Goal: Task Accomplishment & Management: Complete application form

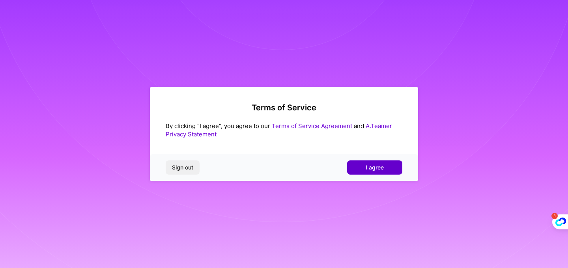
click at [378, 168] on span "I agree" at bounding box center [374, 168] width 18 height 8
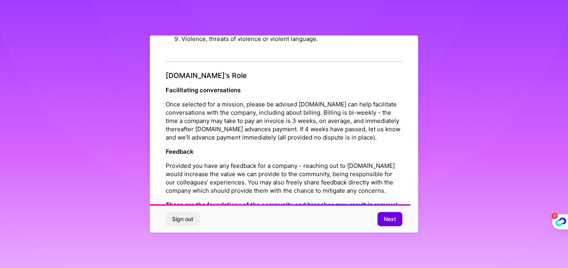
scroll to position [887, 0]
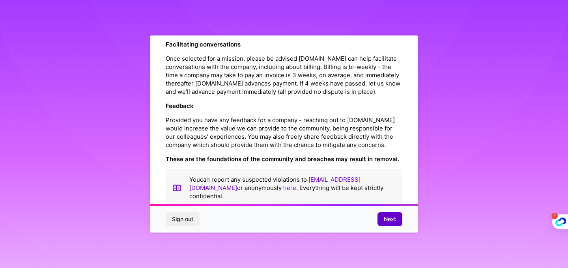
click at [395, 223] on span "Next" at bounding box center [390, 219] width 12 height 8
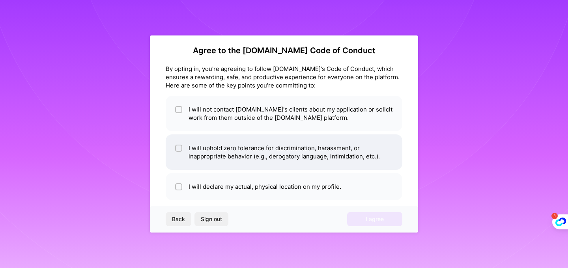
scroll to position [0, 0]
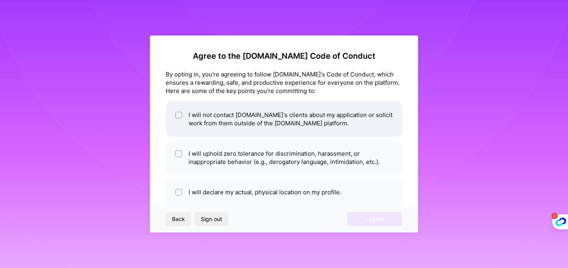
click at [214, 119] on li "I will not contact [DOMAIN_NAME]'s clients about my application or solicit work…" at bounding box center [284, 118] width 237 height 35
checkbox input "true"
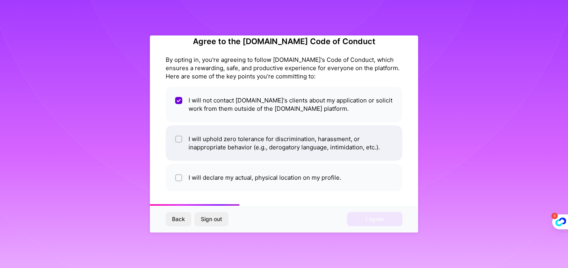
scroll to position [16, 0]
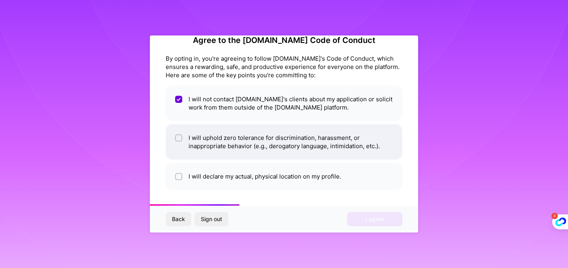
click at [231, 142] on li "I will uphold zero tolerance for discrimination, harassment, or inappropriate b…" at bounding box center [284, 141] width 237 height 35
checkbox input "true"
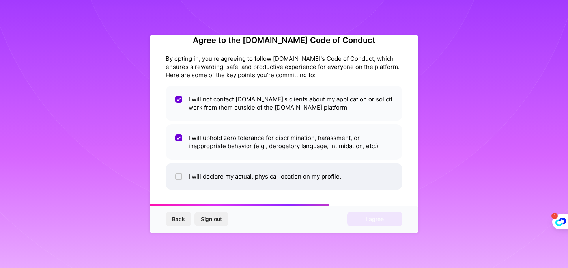
click at [269, 179] on li "I will declare my actual, physical location on my profile." at bounding box center [284, 176] width 237 height 27
checkbox input "true"
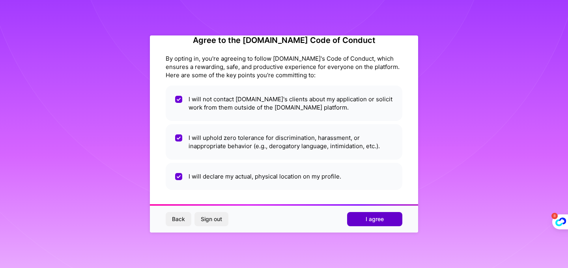
click at [378, 219] on span "I agree" at bounding box center [374, 219] width 18 height 8
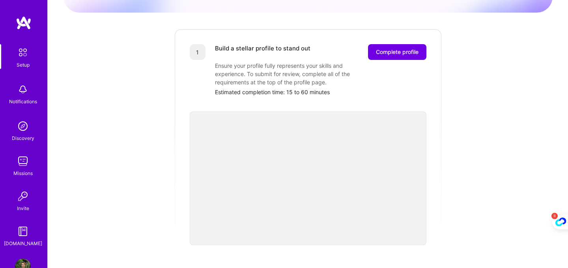
scroll to position [91, 0]
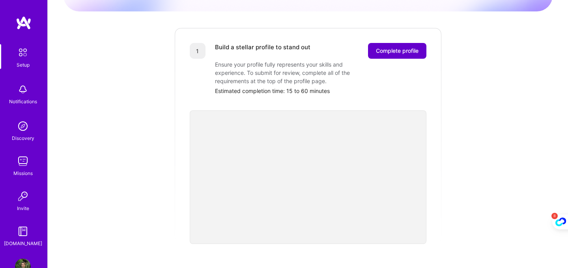
click at [395, 49] on button "Complete profile" at bounding box center [397, 51] width 58 height 16
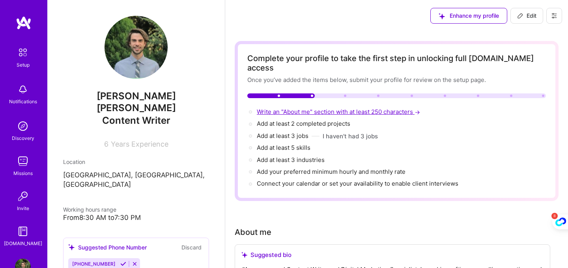
click at [295, 108] on span "Write an "About me" section with at least 250 characters →" at bounding box center [339, 111] width 165 height 7
select select "US"
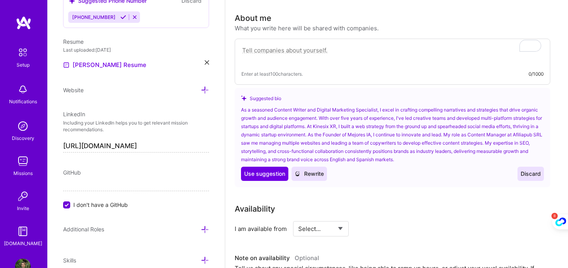
scroll to position [215, 0]
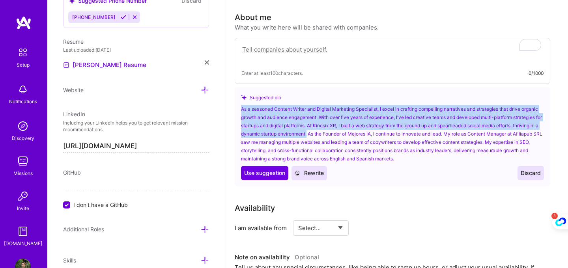
drag, startPoint x: 335, startPoint y: 124, endPoint x: 242, endPoint y: 98, distance: 97.5
click at [242, 105] on div "As a seasoned Content Writer and Digital Marketing Specialist, I excel in craft…" at bounding box center [392, 134] width 303 height 58
copy div "As a seasoned Content Writer and Digital Marketing Specialist, I excel in craft…"
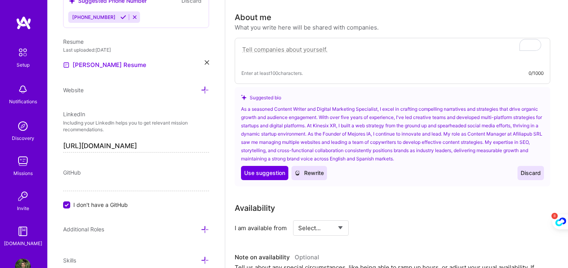
click at [318, 48] on textarea "To enrich screen reader interactions, please activate Accessibility in Grammarl…" at bounding box center [392, 54] width 302 height 18
paste textarea "As a seasoned Content Writer and Digital Marketing Specialist, I excel in craft…"
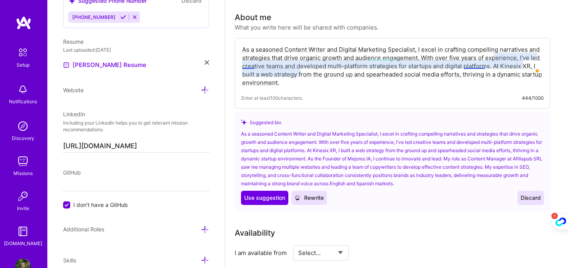
click at [251, 65] on textarea "As a seasoned Content Writer and Digital Marketing Specialist, I excel in craft…" at bounding box center [392, 66] width 302 height 43
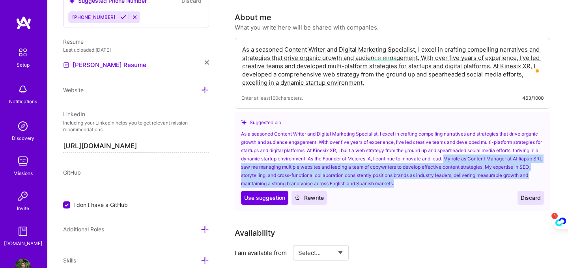
drag, startPoint x: 475, startPoint y: 150, endPoint x: 483, endPoint y: 177, distance: 28.5
click at [483, 177] on div "As a seasoned Content Writer and Digital Marketing Specialist, I excel in craft…" at bounding box center [392, 159] width 303 height 58
copy div "My role as Content Manager at Afiliapub SRL saw me managing multiple websites a…"
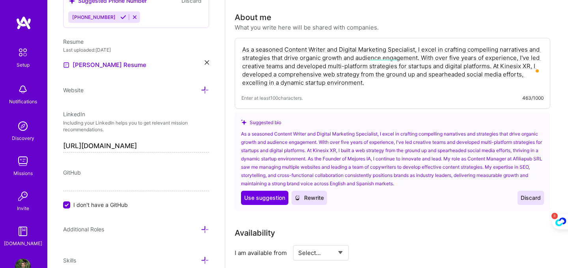
click at [422, 75] on textarea "As a seasoned Content Writer and Digital Marketing Specialist, I excel in craft…" at bounding box center [392, 66] width 302 height 43
paste textarea "My role as Content Manager at Afiliapub SRL saw me managing multiple websites a…"
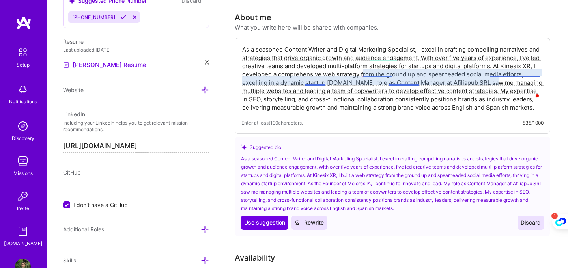
click at [379, 73] on textarea "As a seasoned Content Writer and Digital Marketing Specialist, I excel in craft…" at bounding box center [392, 79] width 302 height 68
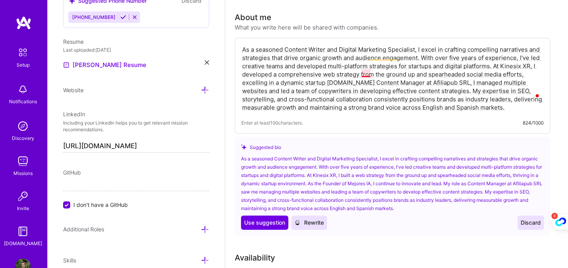
click at [365, 73] on textarea "As a seasoned Content Writer and Digital Marketing Specialist, I excel in craft…" at bounding box center [392, 79] width 302 height 68
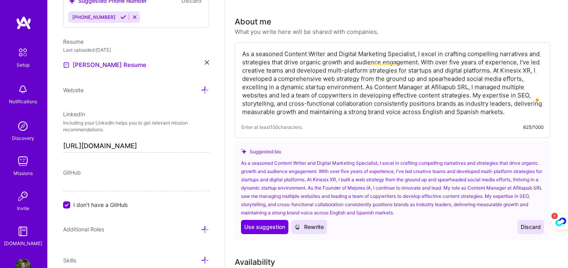
click at [343, 90] on textarea "As a seasoned Content Writer and Digital Marketing Specialist, I excel in craft…" at bounding box center [392, 83] width 302 height 68
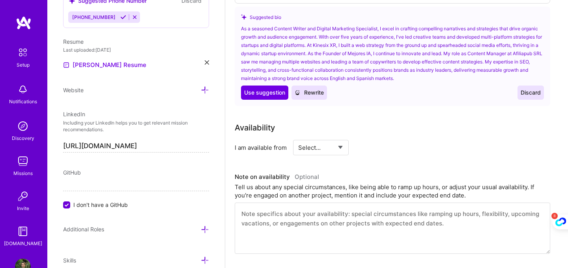
scroll to position [353, 0]
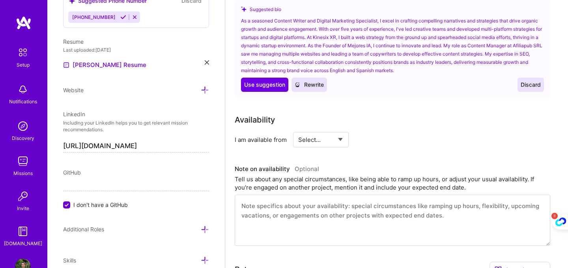
type textarea "As a seasoned Content Writer and Digital Marketing Specialist, I excel in craft…"
click at [326, 134] on select "Select... Right Now Future Date Not Available" at bounding box center [320, 140] width 45 height 20
select select "Right Now"
click at [298, 130] on select "Select... Right Now Future Date Not Available" at bounding box center [320, 140] width 45 height 20
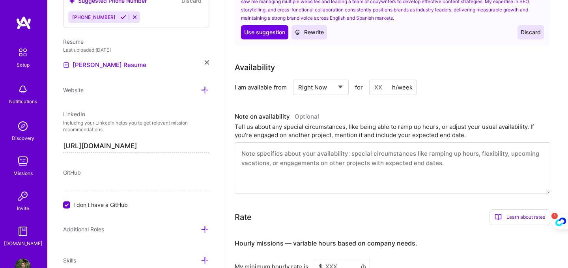
scroll to position [410, 0]
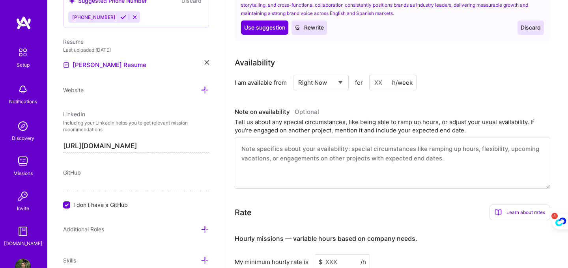
click at [333, 118] on div "Tell us about any special circumstances, like being able to ramp up hours, or a…" at bounding box center [392, 126] width 315 height 17
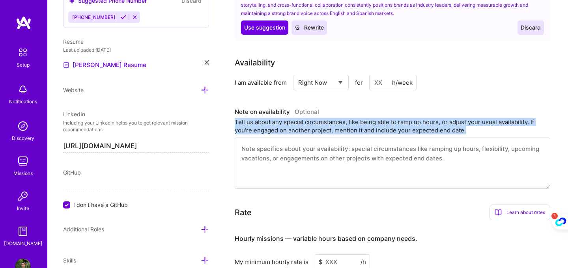
click at [333, 118] on div "Tell us about any special circumstances, like being able to ramp up hours, or a…" at bounding box center [392, 126] width 315 height 17
copy div "Tell us about any special circumstances, like being able to ramp up hours, or a…"
click at [321, 140] on textarea at bounding box center [392, 163] width 315 height 51
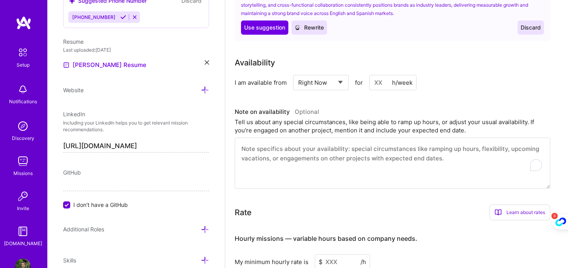
paste textarea "I’m currently fully available and can ramp up hours quickly if the project requ…"
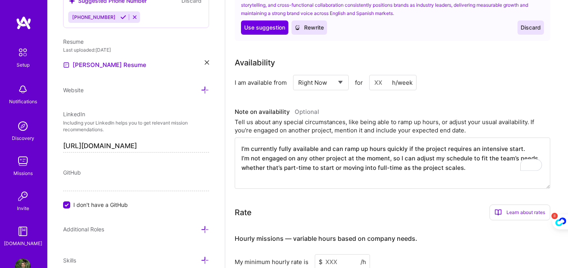
scroll to position [484, 0]
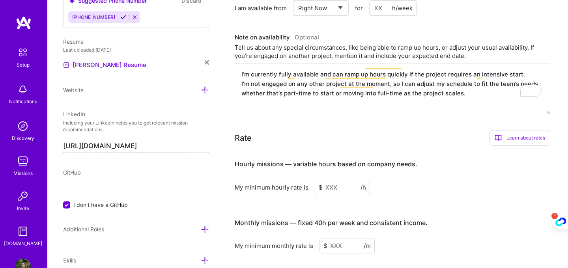
type textarea "I’m currently fully available and can ramp up hours quickly if the project requ…"
click at [329, 180] on input at bounding box center [342, 187] width 55 height 15
click at [523, 130] on div "Learn about rates" at bounding box center [519, 138] width 61 height 16
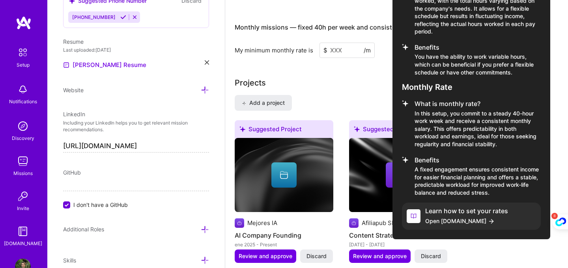
scroll to position [682, 0]
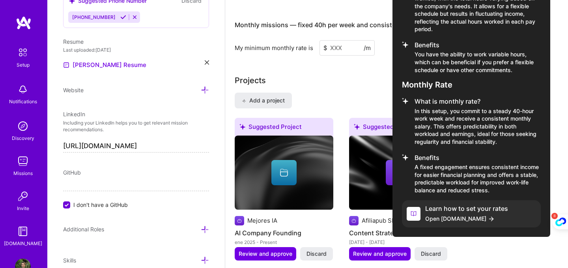
click at [493, 214] on span "Open [DOMAIN_NAME]" at bounding box center [466, 218] width 83 height 8
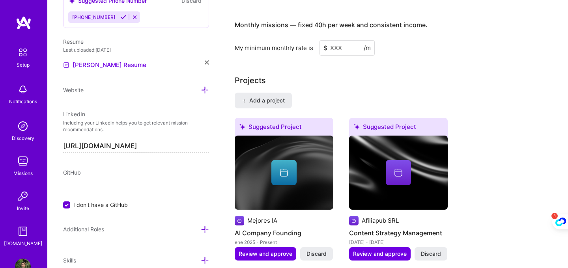
click at [334, 40] on input at bounding box center [346, 47] width 55 height 15
type input "28"
click at [461, 75] on div "Projects" at bounding box center [397, 81] width 324 height 12
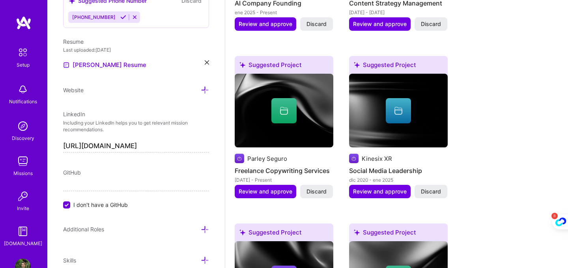
scroll to position [913, 0]
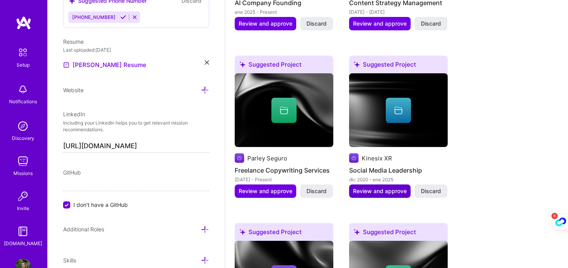
click at [395, 187] on span "Review and approve" at bounding box center [380, 191] width 54 height 8
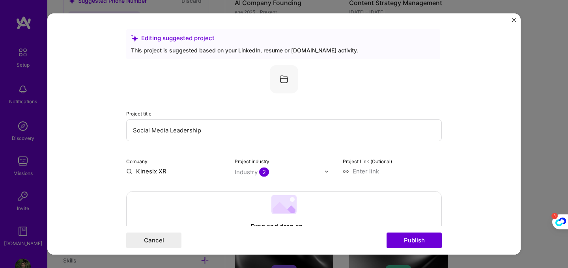
click at [188, 132] on input "Social Media Leadership" at bounding box center [283, 130] width 315 height 22
click at [170, 132] on input "Social Media Leadership" at bounding box center [283, 130] width 315 height 22
drag, startPoint x: 170, startPoint y: 131, endPoint x: 116, endPoint y: 124, distance: 54.0
click at [116, 124] on form "Editing suggested project This project is suggested based on your LinkedIn, res…" at bounding box center [283, 133] width 473 height 241
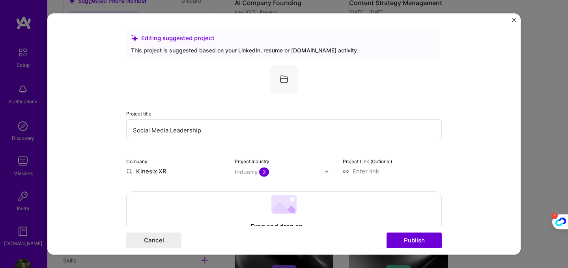
click at [182, 134] on input "Social Media Leadership" at bounding box center [283, 130] width 315 height 22
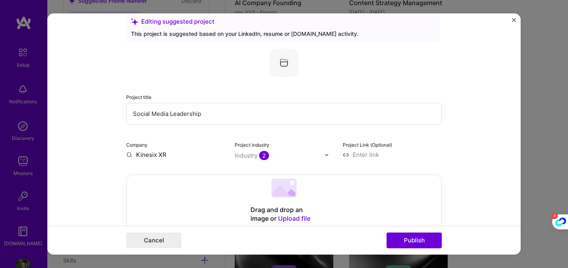
scroll to position [2, 0]
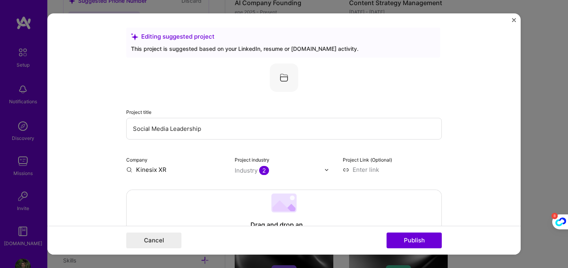
click at [345, 167] on input at bounding box center [392, 170] width 99 height 8
type input "[URL][DOMAIN_NAME]"
click at [307, 163] on div "Project industry Industry 2" at bounding box center [284, 164] width 99 height 19
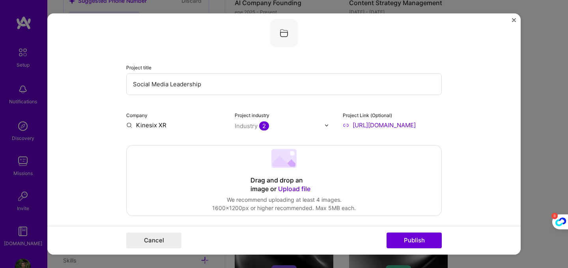
scroll to position [47, 0]
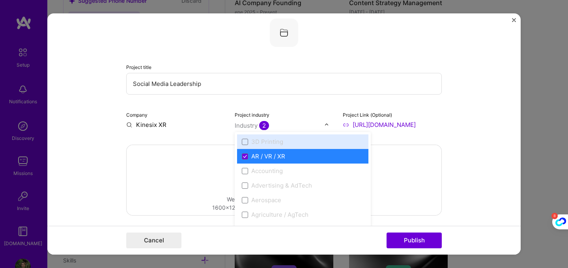
click at [264, 125] on span "2" at bounding box center [264, 125] width 10 height 9
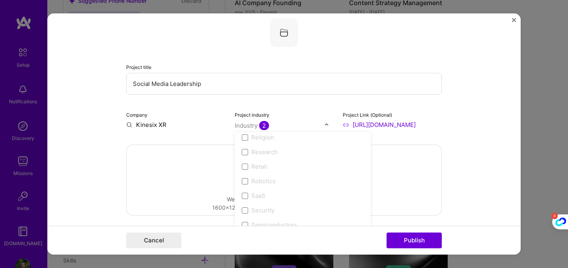
scroll to position [1514, 0]
click at [243, 205] on span at bounding box center [245, 203] width 6 height 6
click at [246, 204] on span at bounding box center [245, 203] width 6 height 6
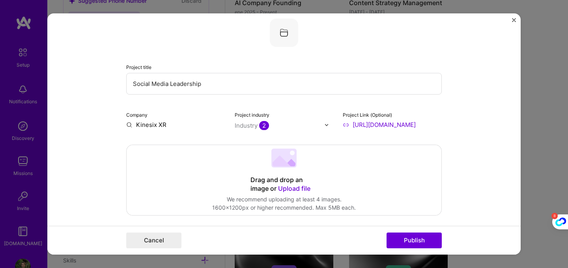
click at [92, 177] on form "Editing suggested project This project is suggested based on your LinkedIn, res…" at bounding box center [283, 133] width 473 height 241
click at [172, 82] on input "Social Media Leadership" at bounding box center [283, 84] width 315 height 22
type input "C"
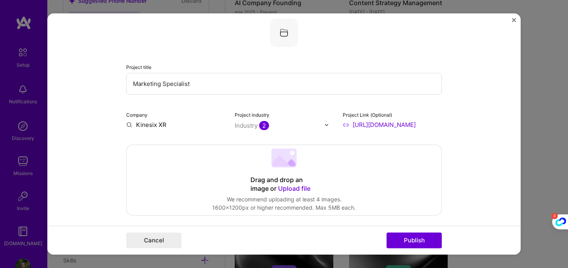
click at [464, 133] on form "Editing suggested project This project is suggested based on your LinkedIn, res…" at bounding box center [283, 133] width 473 height 241
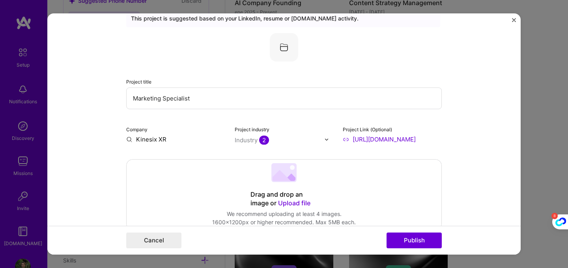
scroll to position [23, 0]
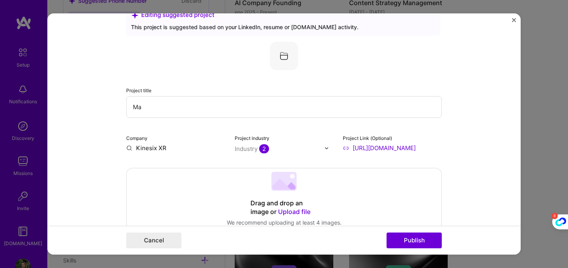
type input "M"
type input "Social Media Leadership"
click at [188, 141] on div "Company Kinesix XR" at bounding box center [175, 143] width 99 height 19
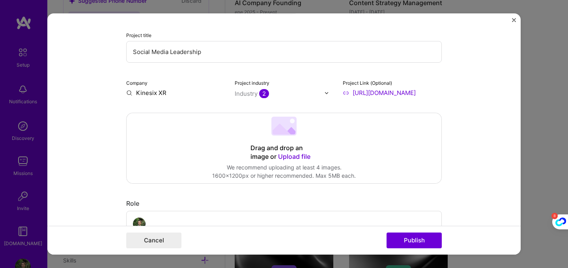
scroll to position [73, 0]
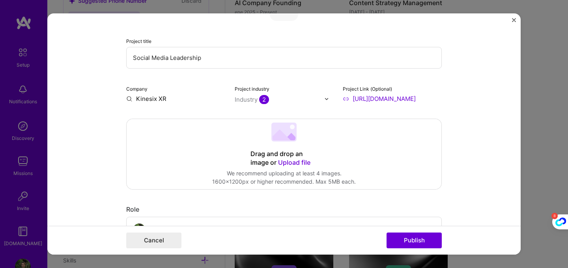
drag, startPoint x: 216, startPoint y: 55, endPoint x: 61, endPoint y: 50, distance: 155.0
click at [61, 50] on form "Editing suggested project This project is suggested based on your LinkedIn, res…" at bounding box center [283, 133] width 473 height 241
type input "K"
click at [118, 91] on form "Editing suggested project This project is suggested based on your LinkedIn, res…" at bounding box center [283, 133] width 473 height 241
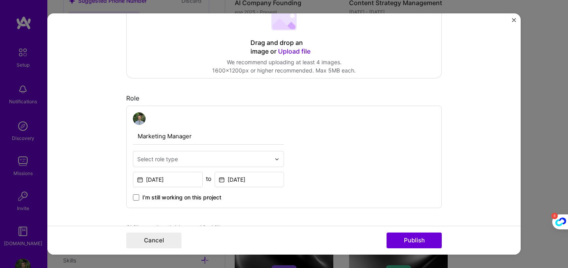
scroll to position [220, 0]
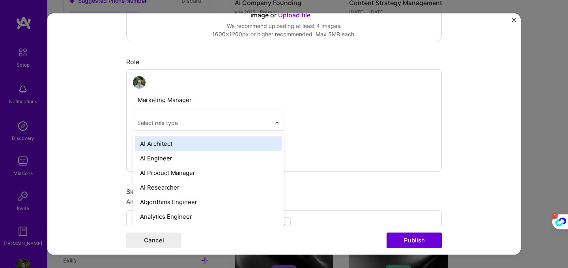
click at [183, 127] on input "text" at bounding box center [203, 123] width 133 height 8
type input "[PERSON_NAME]"
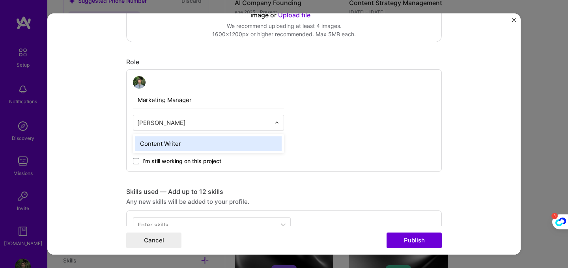
click at [184, 143] on div "Content Writer" at bounding box center [208, 143] width 146 height 15
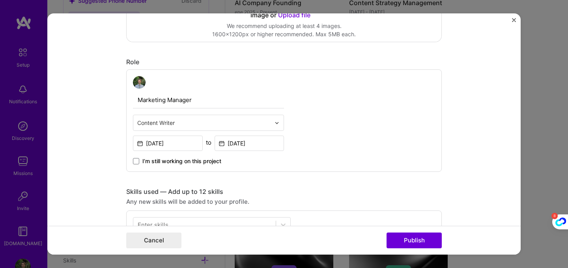
type input "c"
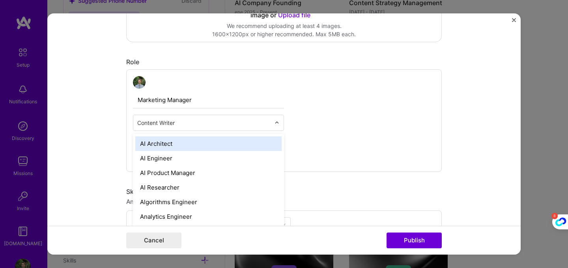
click at [81, 130] on form "Editing suggested project This project is suggested based on your LinkedIn, res…" at bounding box center [283, 133] width 473 height 241
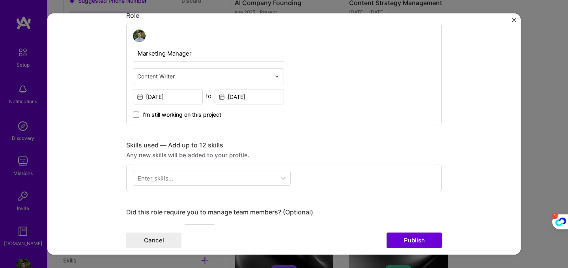
scroll to position [312, 0]
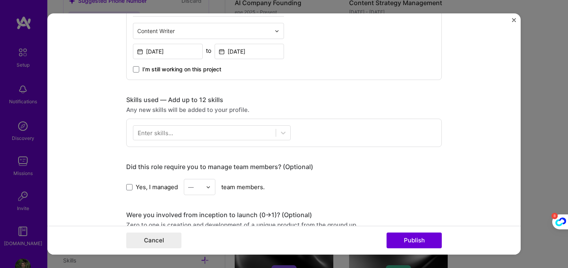
click at [236, 129] on div at bounding box center [204, 133] width 142 height 13
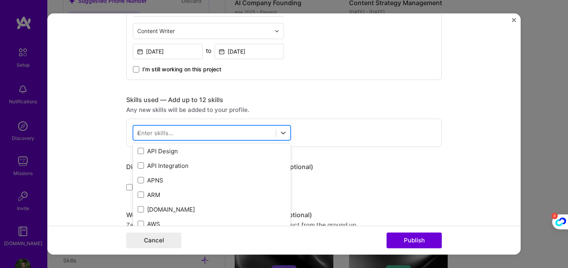
scroll to position [0, 0]
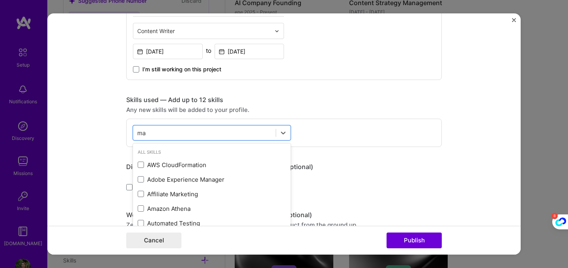
type input "m"
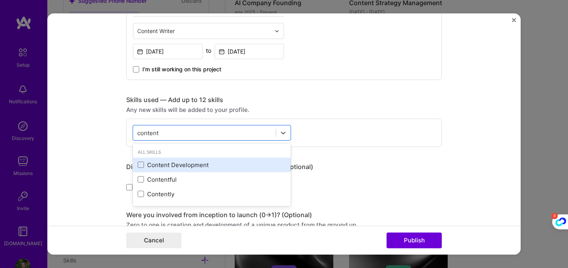
click at [202, 169] on div "Content Development" at bounding box center [212, 165] width 148 height 8
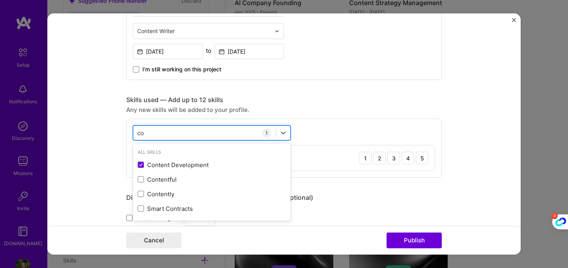
type input "c"
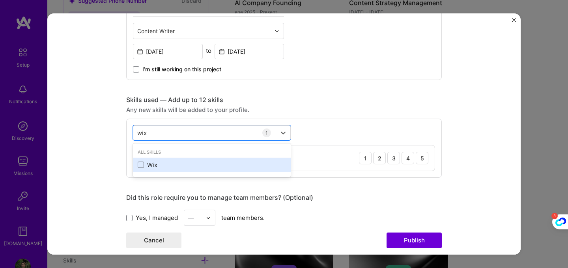
click at [190, 165] on div "Wix" at bounding box center [212, 165] width 148 height 8
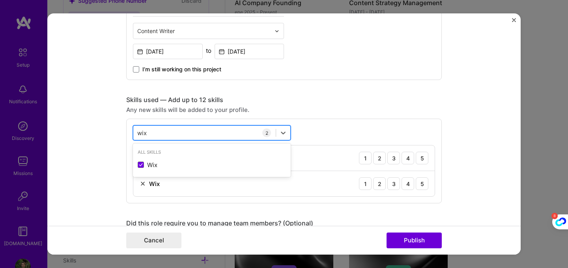
click at [196, 129] on div "wix wix" at bounding box center [204, 133] width 142 height 13
click at [246, 134] on div "wix wix" at bounding box center [204, 133] width 142 height 13
type input "w"
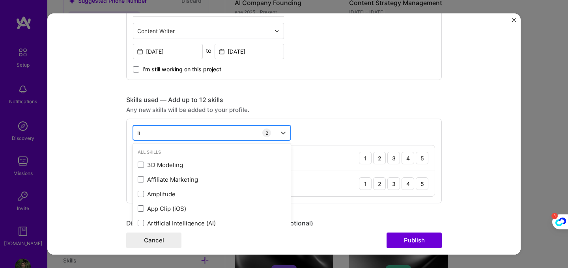
type input "l"
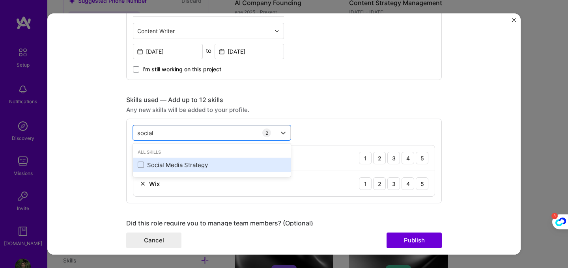
click at [220, 168] on div "Social Media Strategy" at bounding box center [212, 165] width 148 height 8
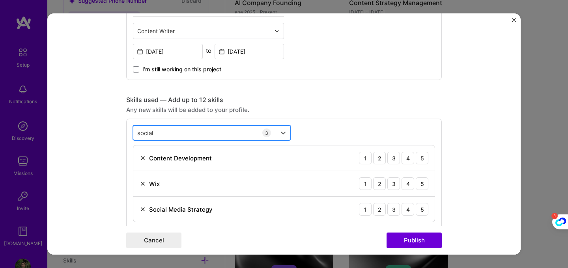
click at [219, 132] on div "social social" at bounding box center [204, 133] width 142 height 13
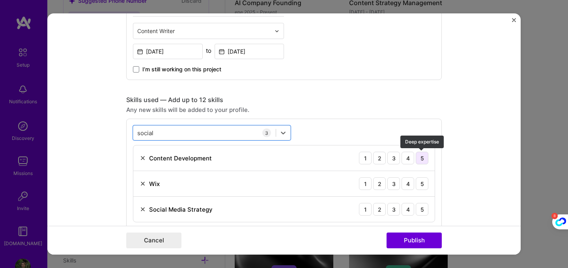
type input "social"
click at [423, 154] on div "5" at bounding box center [421, 158] width 13 height 13
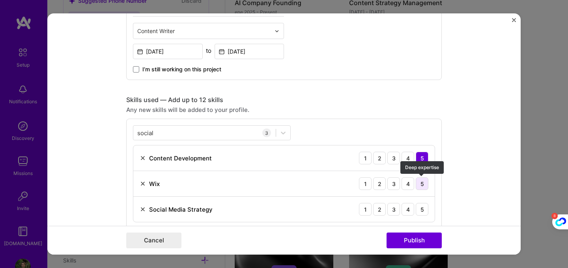
click at [427, 184] on div "5" at bounding box center [421, 183] width 13 height 13
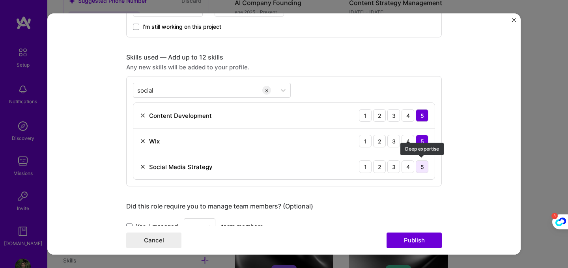
scroll to position [357, 0]
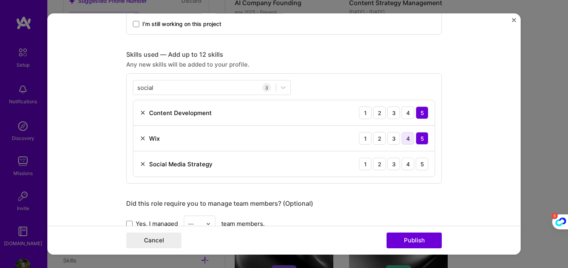
click at [408, 138] on div "4" at bounding box center [407, 138] width 13 height 13
click at [409, 164] on div "4" at bounding box center [407, 164] width 13 height 13
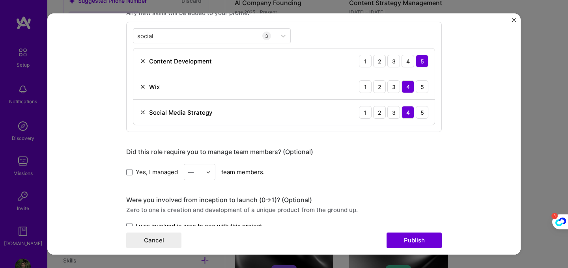
scroll to position [410, 0]
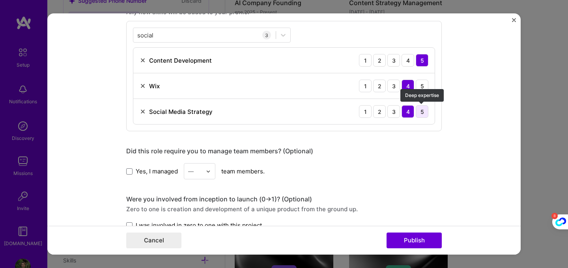
click at [423, 111] on div "5" at bounding box center [421, 111] width 13 height 13
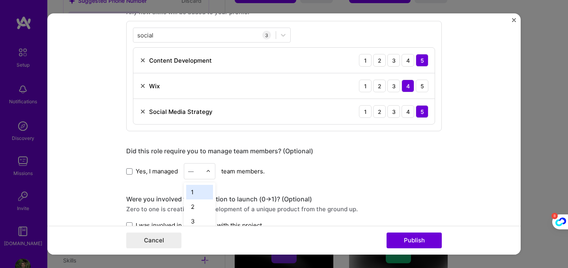
click at [203, 175] on div "—" at bounding box center [195, 171] width 22 height 15
click at [196, 190] on div "1" at bounding box center [199, 192] width 27 height 15
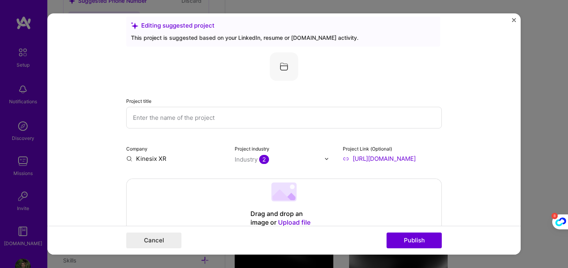
scroll to position [0, 0]
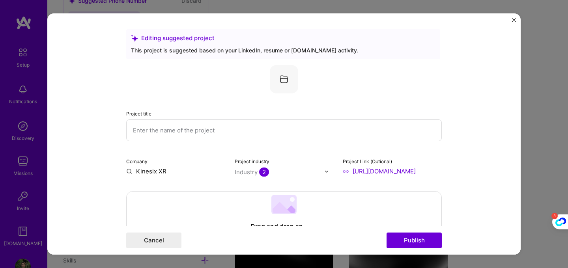
click at [205, 134] on input "text" at bounding box center [283, 130] width 315 height 22
type input "S"
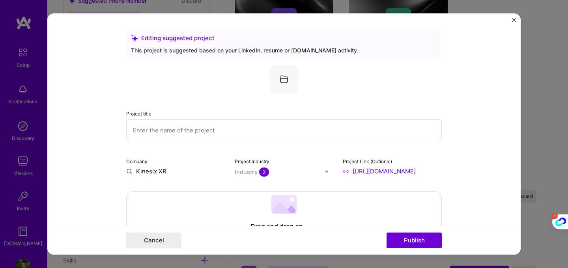
scroll to position [1173, 0]
type input "s"
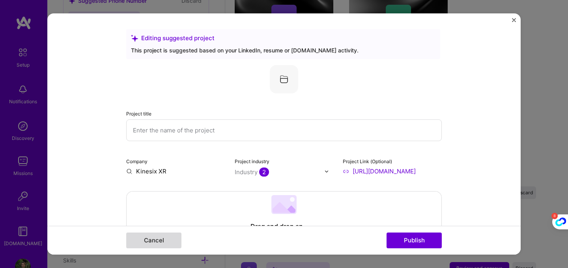
click at [138, 242] on button "Cancel" at bounding box center [153, 241] width 55 height 16
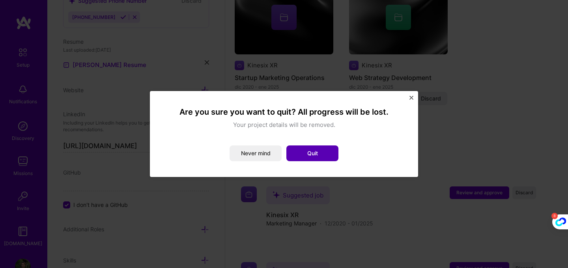
click at [306, 156] on button "Quit" at bounding box center [312, 153] width 52 height 16
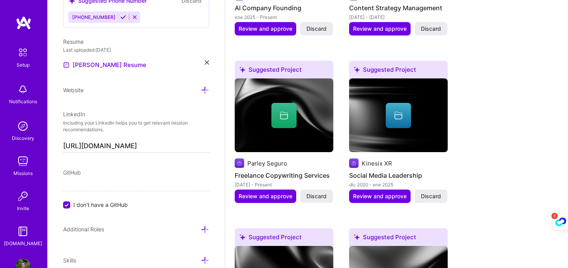
scroll to position [908, 0]
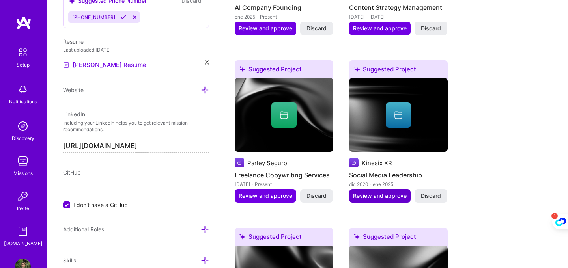
click at [387, 192] on span "Review and approve" at bounding box center [380, 196] width 54 height 8
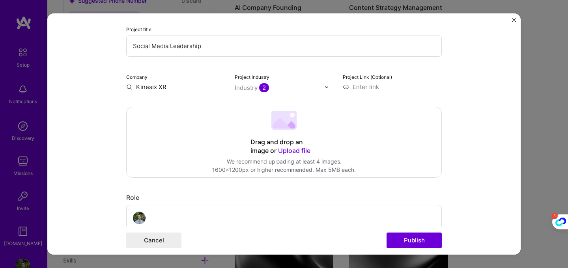
scroll to position [80, 0]
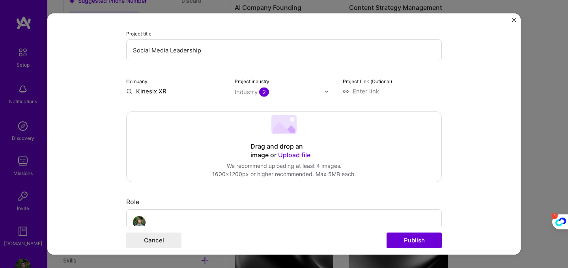
click at [364, 88] on input at bounding box center [392, 91] width 99 height 8
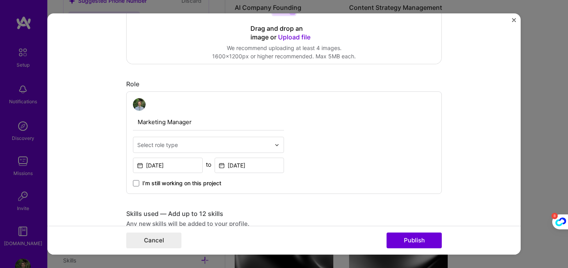
scroll to position [201, 0]
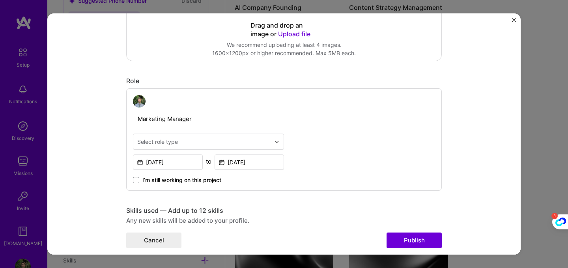
type input "[URL][DOMAIN_NAME]"
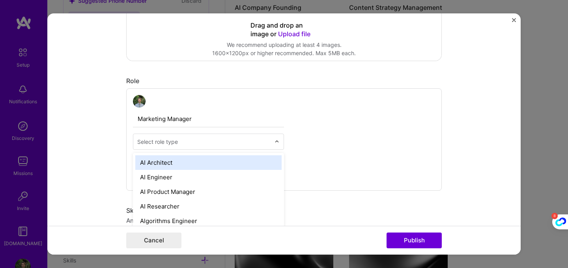
click at [229, 143] on input "text" at bounding box center [203, 142] width 133 height 8
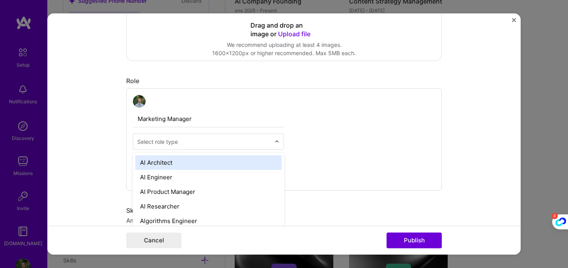
scroll to position [915, 0]
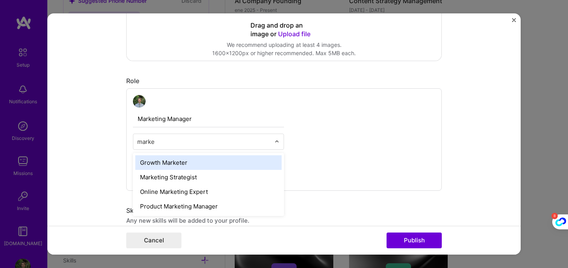
type input "market"
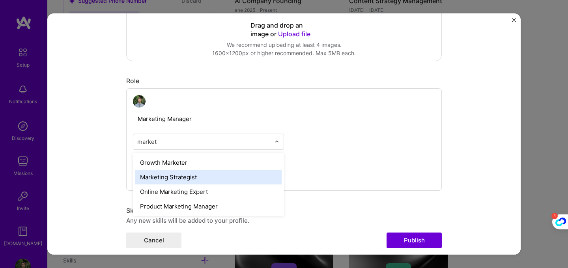
click at [222, 175] on div "Marketing Strategist" at bounding box center [208, 177] width 146 height 15
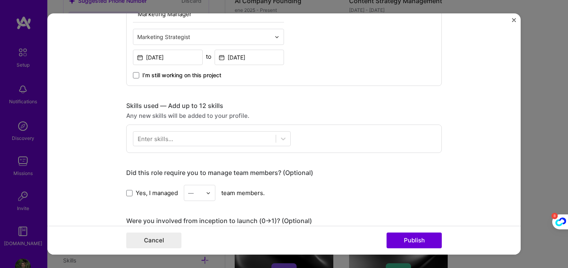
scroll to position [311, 0]
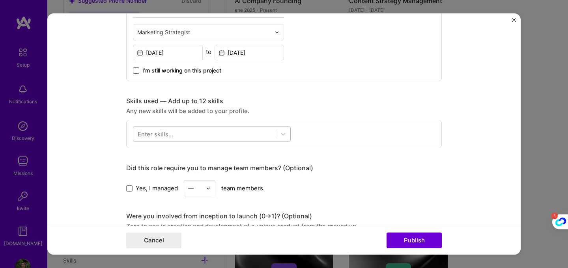
click at [235, 140] on div at bounding box center [204, 134] width 142 height 13
type input "c"
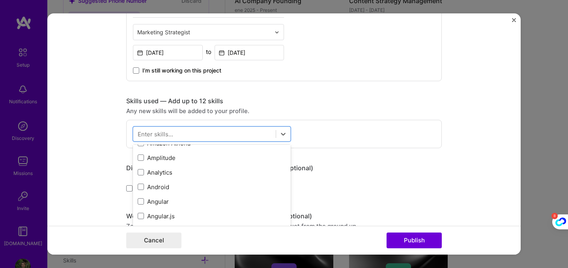
scroll to position [389, 0]
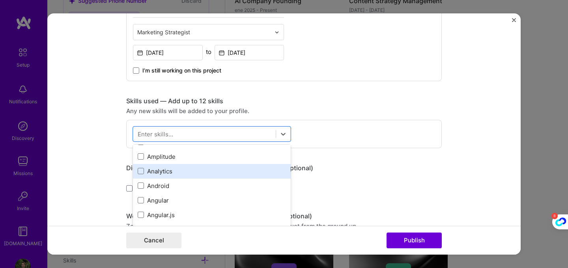
click at [218, 169] on div "Analytics" at bounding box center [212, 171] width 148 height 8
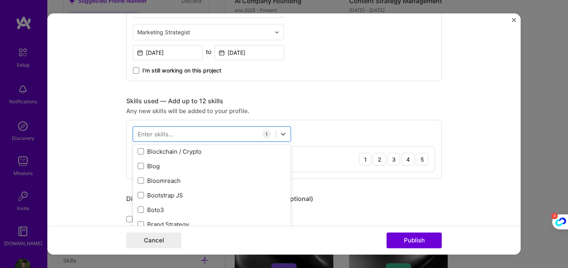
scroll to position [746, 0]
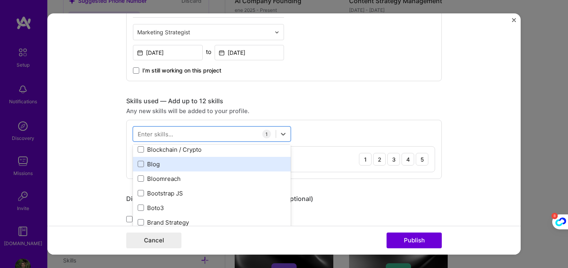
click at [218, 169] on div "Blog" at bounding box center [212, 164] width 158 height 15
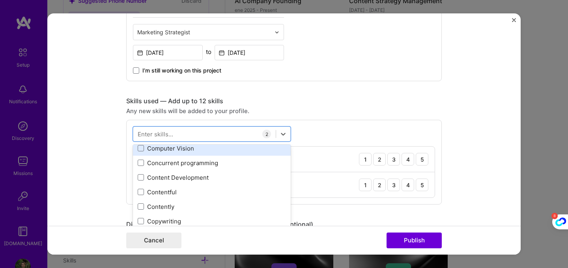
scroll to position [1058, 0]
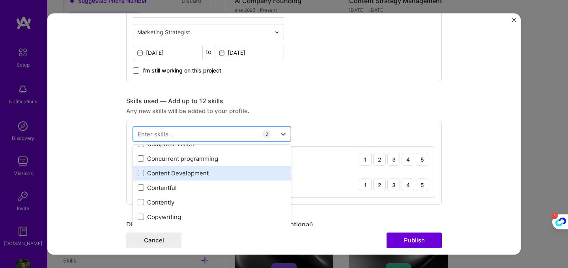
click at [209, 175] on div "Content Development" at bounding box center [212, 173] width 148 height 8
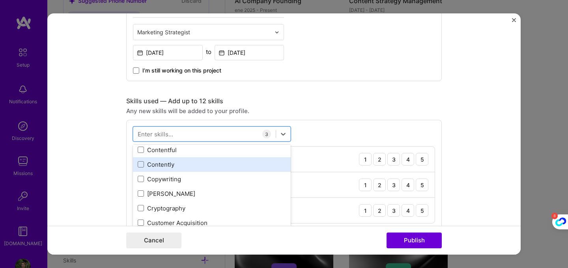
scroll to position [1096, 0]
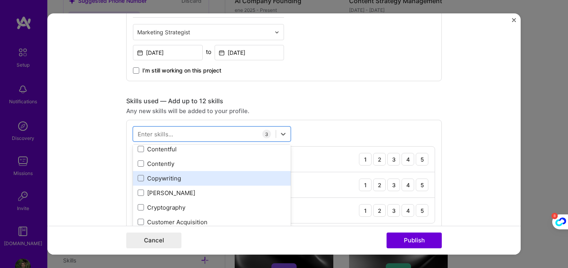
click at [215, 177] on div "Copywriting" at bounding box center [212, 178] width 148 height 8
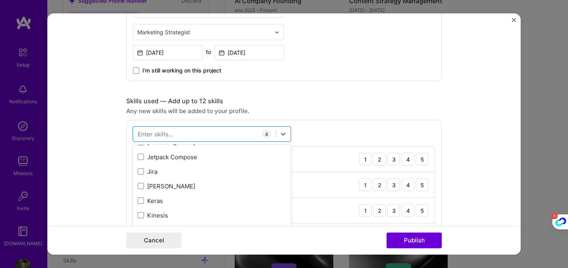
scroll to position [2576, 0]
click at [209, 171] on div "Jira" at bounding box center [212, 172] width 148 height 8
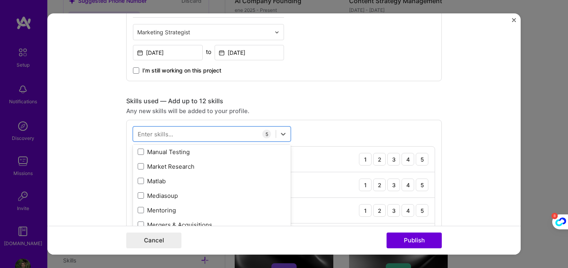
scroll to position [2888, 0]
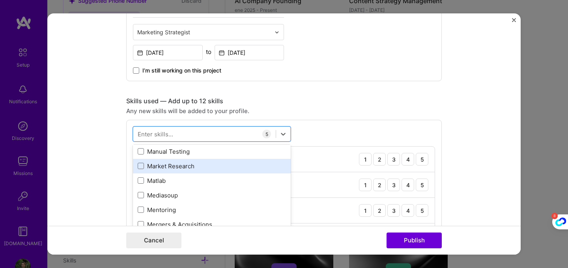
click at [208, 163] on div "Market Research" at bounding box center [212, 166] width 148 height 8
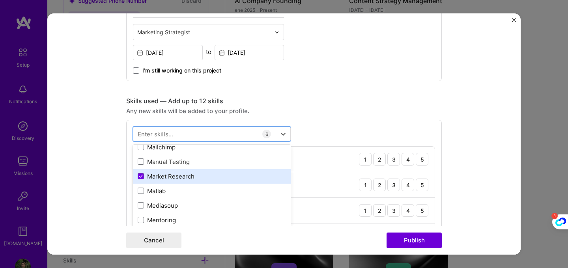
scroll to position [2868, 0]
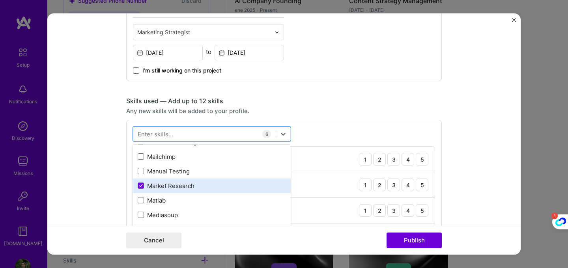
click at [204, 182] on div "Market Research" at bounding box center [212, 186] width 148 height 8
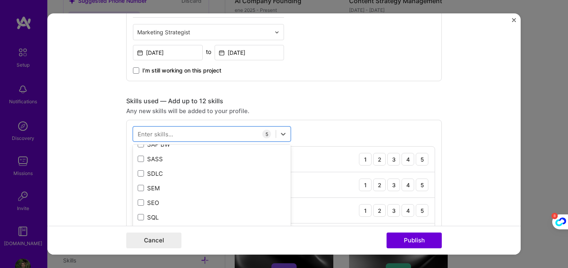
scroll to position [4168, 0]
click at [199, 199] on div "SEO" at bounding box center [212, 199] width 148 height 8
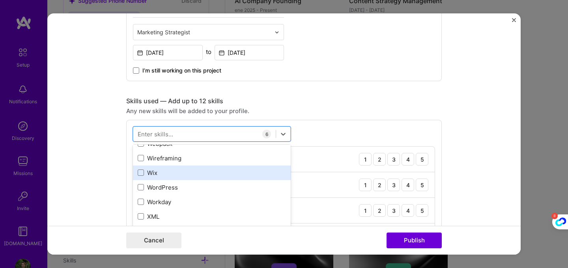
click at [190, 172] on div "Wix" at bounding box center [212, 173] width 148 height 8
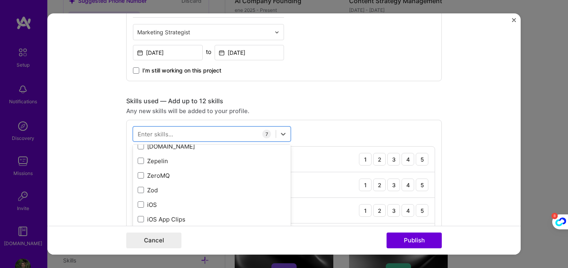
scroll to position [5414, 0]
click at [475, 116] on form "Editing suggested project This project is suggested based on your LinkedIn, res…" at bounding box center [283, 133] width 473 height 241
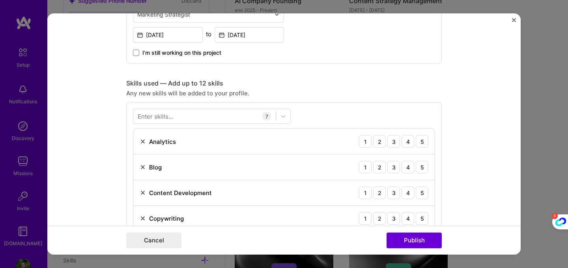
scroll to position [416, 0]
